Goal: Task Accomplishment & Management: Manage account settings

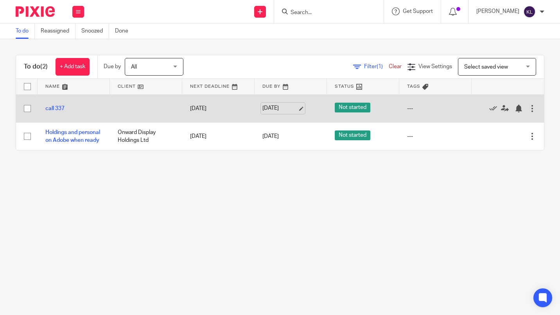
click at [284, 109] on link "14 Oct 2025" at bounding box center [280, 108] width 35 height 8
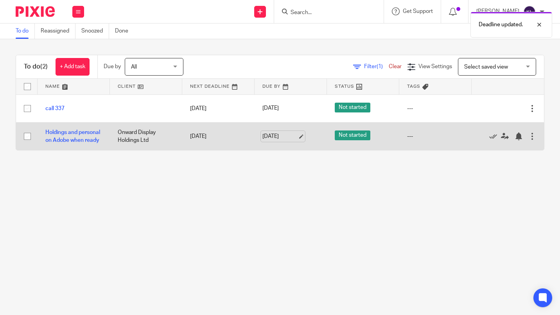
click at [276, 138] on link "14 Oct 2025" at bounding box center [280, 136] width 35 height 8
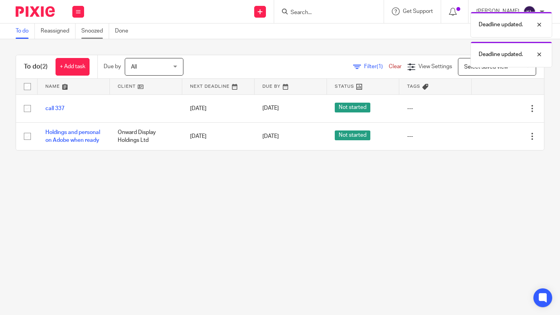
click at [92, 25] on link "Snoozed" at bounding box center [95, 30] width 28 height 15
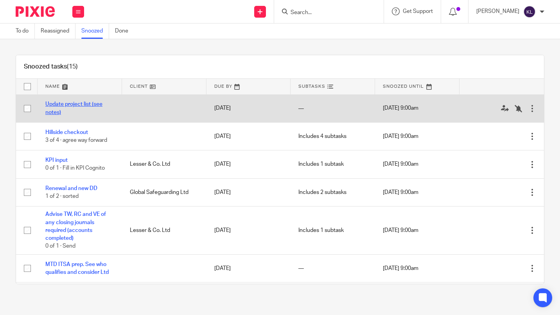
click at [63, 101] on link "Update project list (see notes)" at bounding box center [73, 107] width 57 height 13
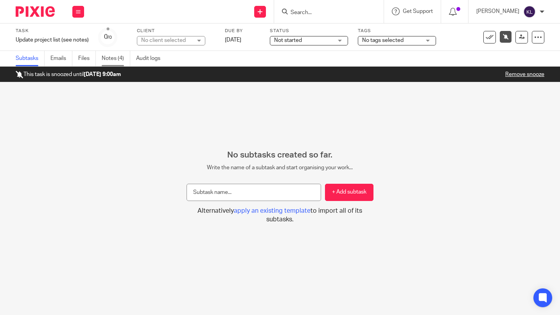
click at [118, 54] on link "Notes (4)" at bounding box center [116, 58] width 29 height 15
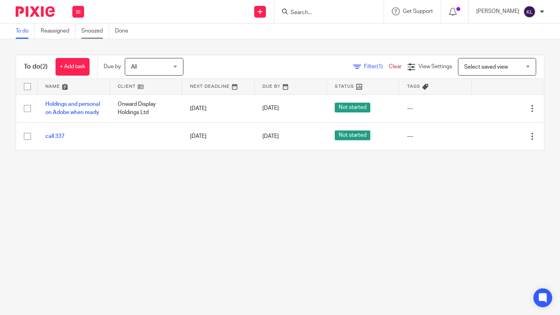
click at [94, 36] on link "Snoozed" at bounding box center [95, 30] width 28 height 15
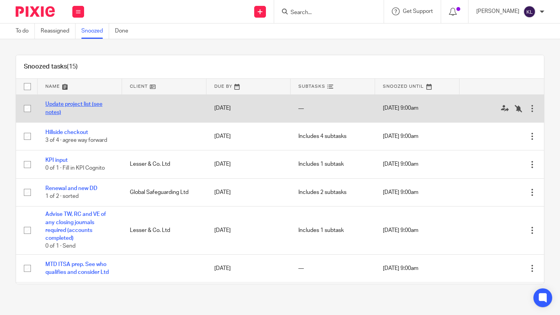
click at [91, 104] on link "Update project list (see notes)" at bounding box center [73, 107] width 57 height 13
click at [93, 104] on link "Update project list (see notes)" at bounding box center [73, 107] width 57 height 13
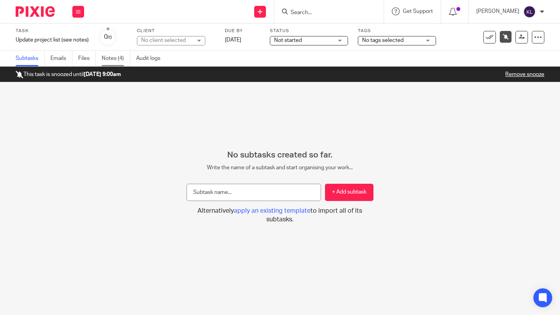
click at [113, 59] on link "Notes (4)" at bounding box center [116, 58] width 29 height 15
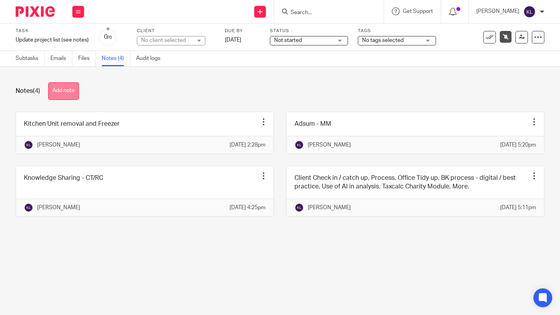
click at [65, 93] on button "Add note" at bounding box center [63, 91] width 31 height 18
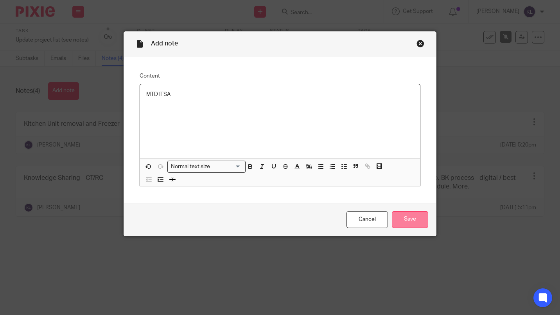
click at [417, 223] on input "Save" at bounding box center [410, 219] width 36 height 17
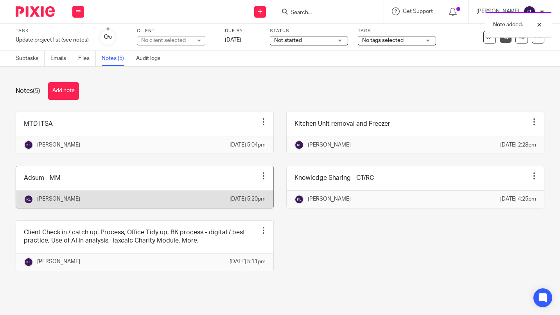
click at [260, 180] on div at bounding box center [264, 176] width 8 height 8
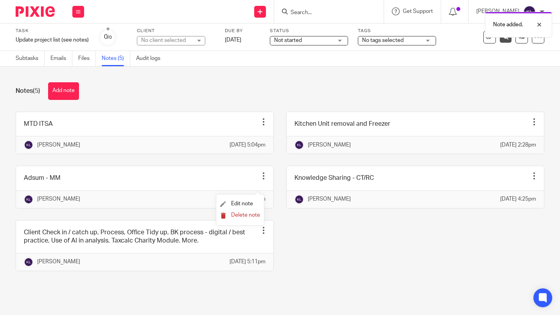
click at [243, 215] on span "Delete note" at bounding box center [245, 214] width 29 height 5
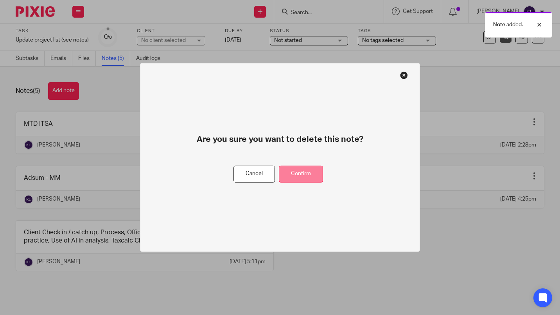
click at [304, 174] on button "Confirm" at bounding box center [301, 174] width 44 height 17
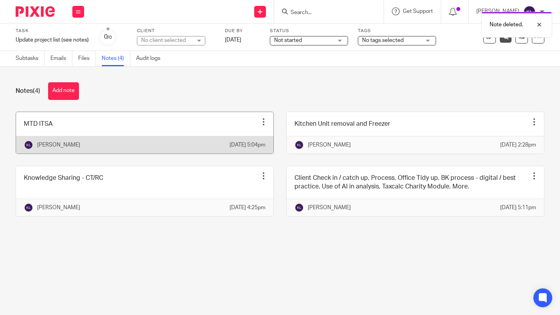
click at [263, 125] on div "Edit note Delete note" at bounding box center [264, 122] width 12 height 12
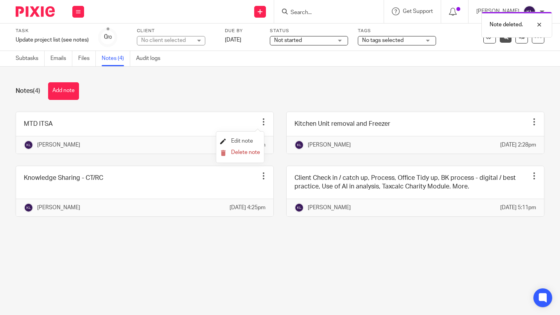
click at [247, 142] on span "Edit note" at bounding box center [242, 140] width 22 height 5
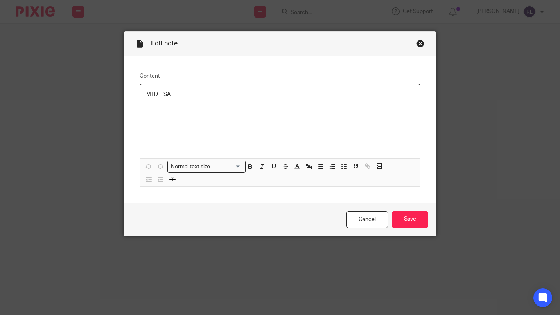
click at [290, 96] on p "MTD ITSA" at bounding box center [280, 94] width 268 height 8
click at [420, 223] on input "Save" at bounding box center [410, 219] width 36 height 17
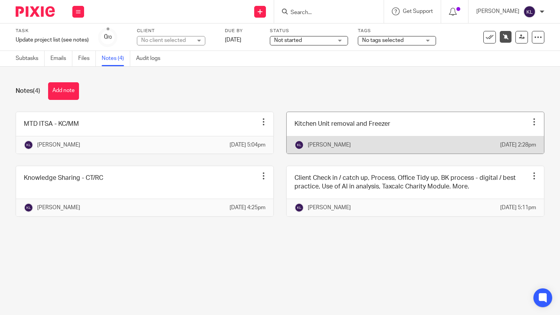
click at [529, 126] on div "Edit note Delete note" at bounding box center [535, 122] width 12 height 12
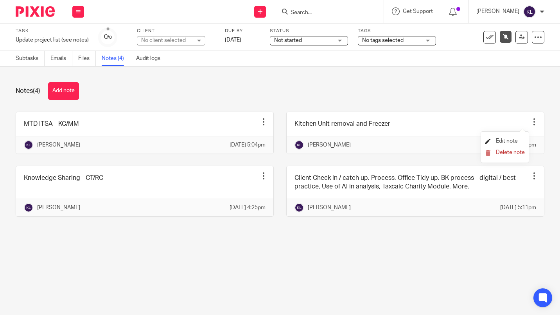
click at [508, 141] on span "Edit note" at bounding box center [507, 140] width 22 height 5
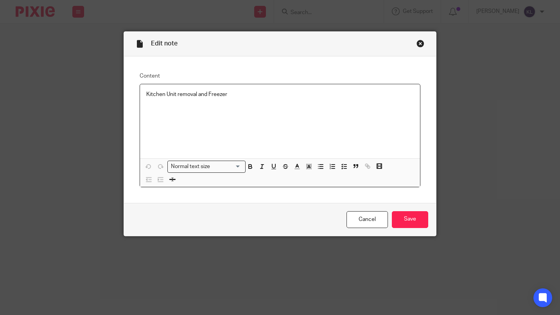
click at [285, 99] on div "Kitchen Unit removal and Freezer" at bounding box center [280, 121] width 280 height 74
click at [414, 223] on input "Save" at bounding box center [410, 219] width 36 height 17
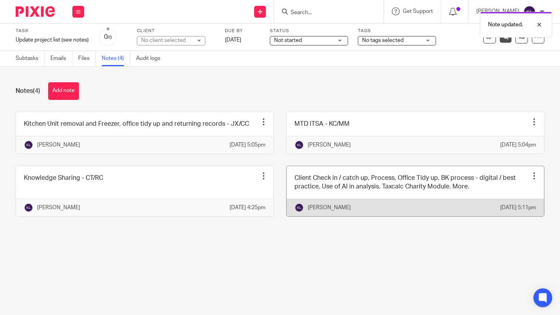
click at [529, 182] on div "Edit note Delete note" at bounding box center [535, 176] width 12 height 12
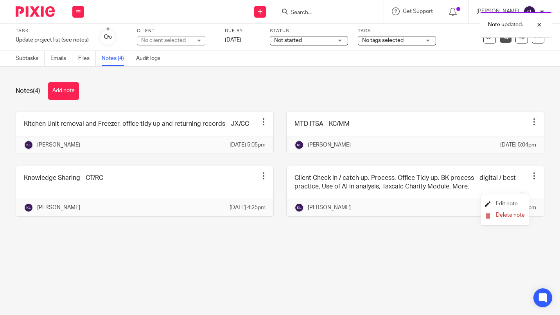
click at [511, 205] on span "Edit note" at bounding box center [507, 203] width 22 height 5
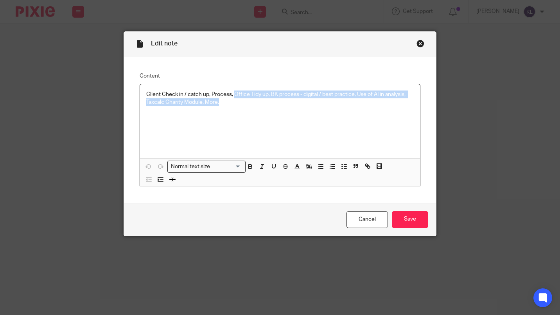
drag, startPoint x: 232, startPoint y: 93, endPoint x: 271, endPoint y: 128, distance: 52.1
click at [271, 128] on div "Client Check in / catch up, Process, Office Tidy up, BK process - digital / bes…" at bounding box center [280, 121] width 280 height 74
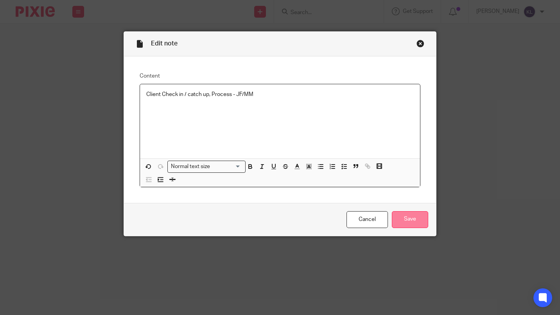
click at [412, 221] on input "Save" at bounding box center [410, 219] width 36 height 17
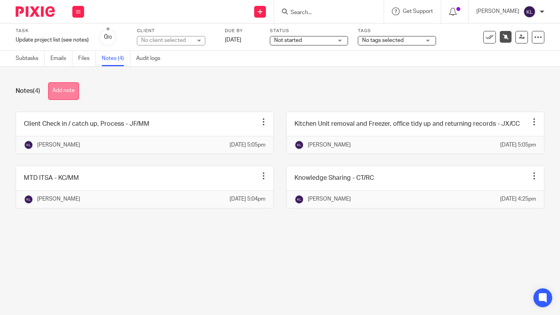
click at [62, 91] on button "Add note" at bounding box center [63, 91] width 31 height 18
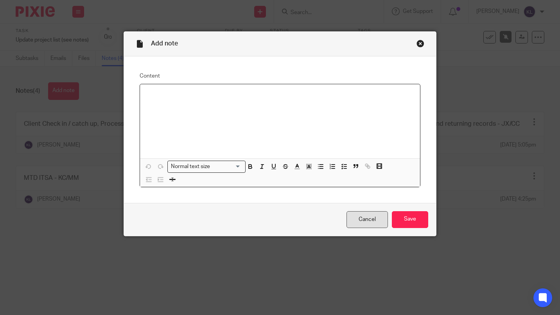
click at [366, 220] on link "Cancel" at bounding box center [367, 219] width 41 height 17
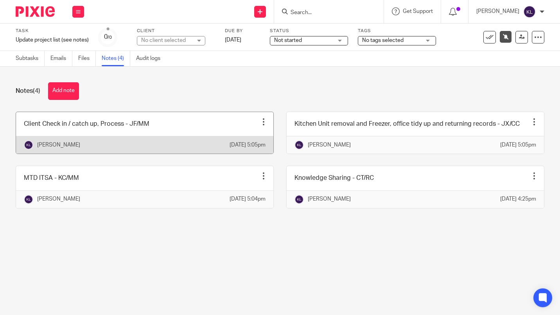
click at [260, 124] on div at bounding box center [264, 122] width 8 height 8
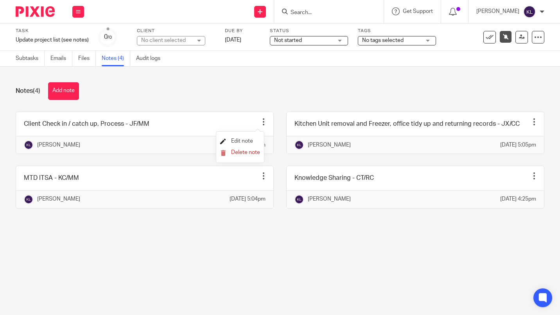
click at [246, 142] on span "Edit note" at bounding box center [242, 140] width 22 height 5
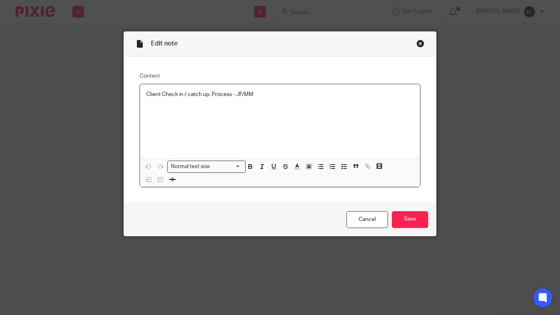
click at [272, 97] on p "Client Check in / catch up, Process - JF/MM" at bounding box center [280, 94] width 268 height 8
click at [413, 222] on input "Save" at bounding box center [410, 219] width 36 height 17
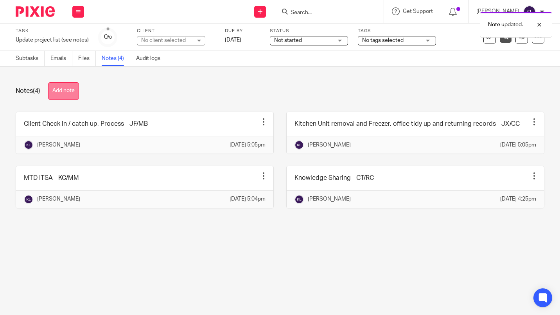
click at [62, 90] on button "Add note" at bounding box center [63, 91] width 31 height 18
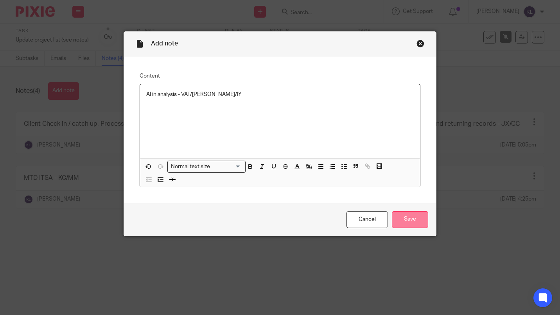
click at [409, 222] on input "Save" at bounding box center [410, 219] width 36 height 17
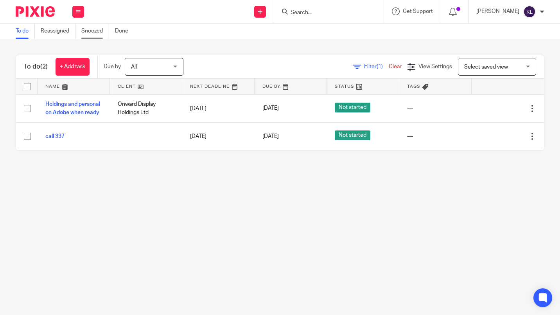
click at [89, 31] on link "Snoozed" at bounding box center [95, 30] width 28 height 15
